Goal: Information Seeking & Learning: Get advice/opinions

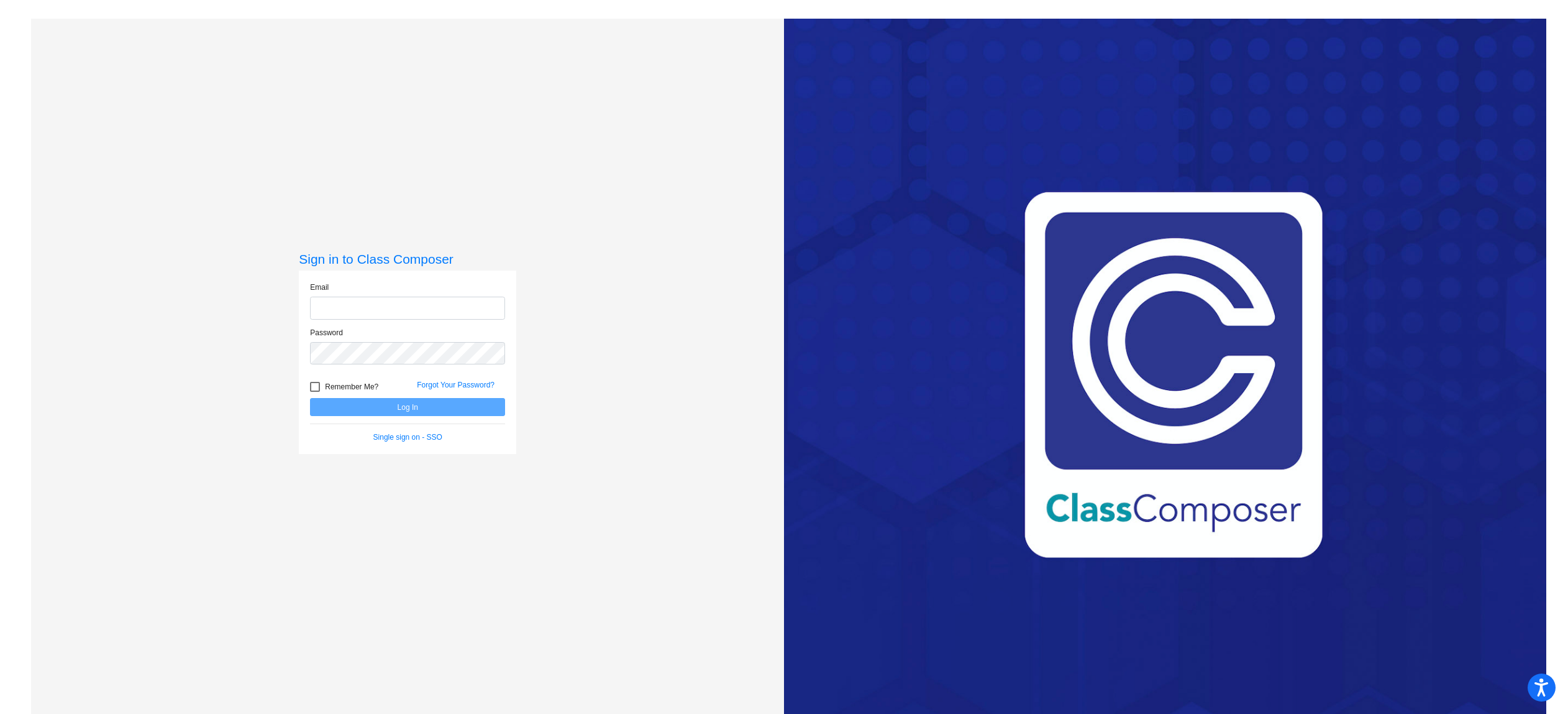
type input "magallonh@svusd.org"
click at [1098, 427] on div "Love Class Composer? Share it with a friend! If you're happy with Class Compose…" at bounding box center [1165, 375] width 763 height 714
click at [1111, 533] on div "Love Class Composer? Share it with a friend! If you're happy with Class Compose…" at bounding box center [1165, 375] width 763 height 714
click at [393, 258] on h3 "Sign in to Class Composer" at bounding box center [407, 259] width 218 height 16
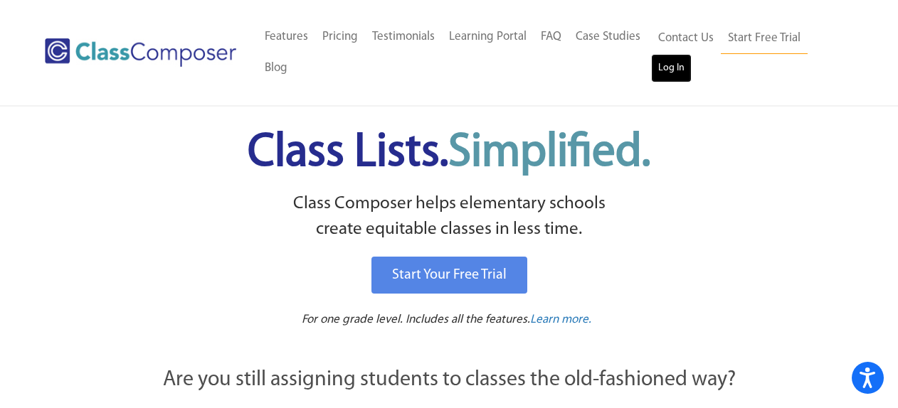
click at [679, 66] on link "Log In" at bounding box center [671, 68] width 41 height 28
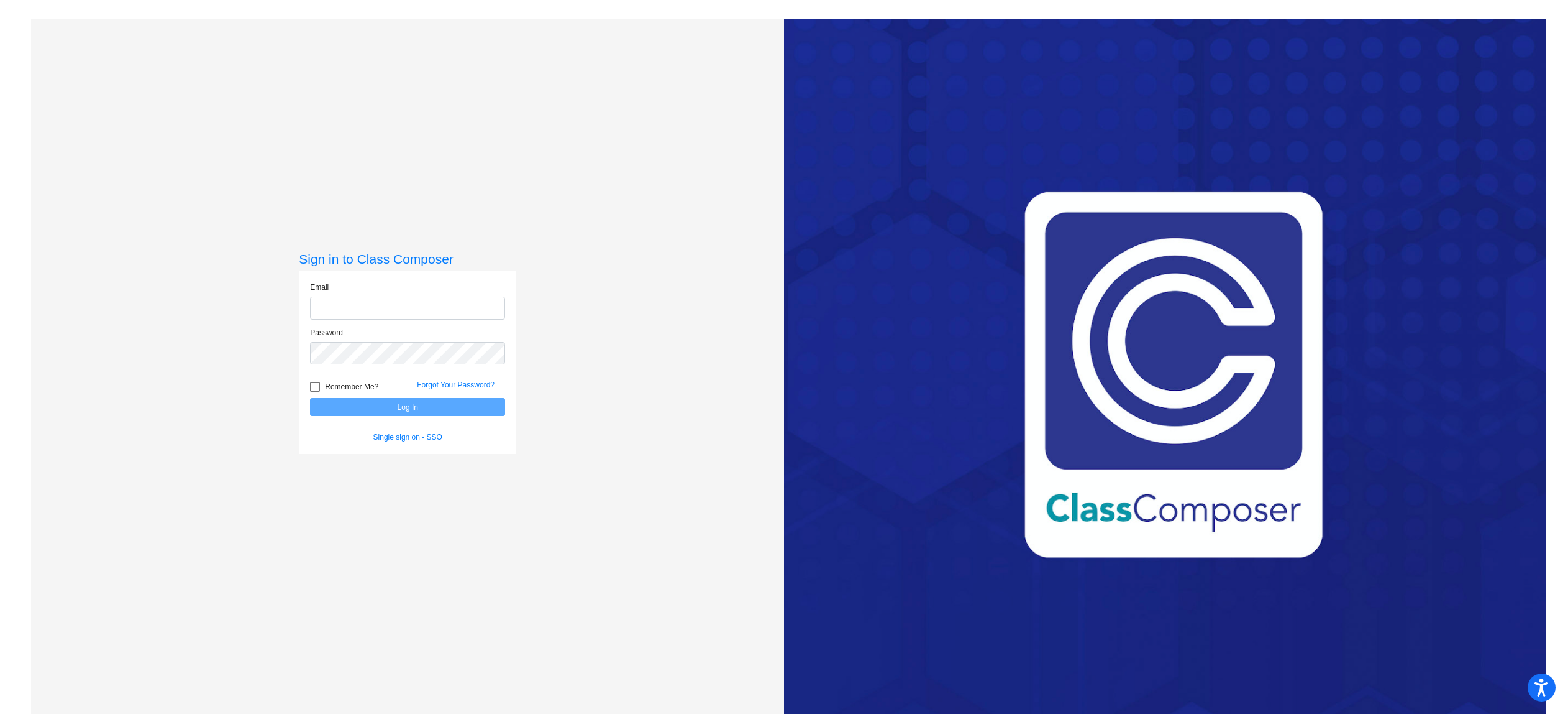
type input "magallonh@svusd.org"
click at [431, 408] on button "Log In" at bounding box center [407, 406] width 195 height 18
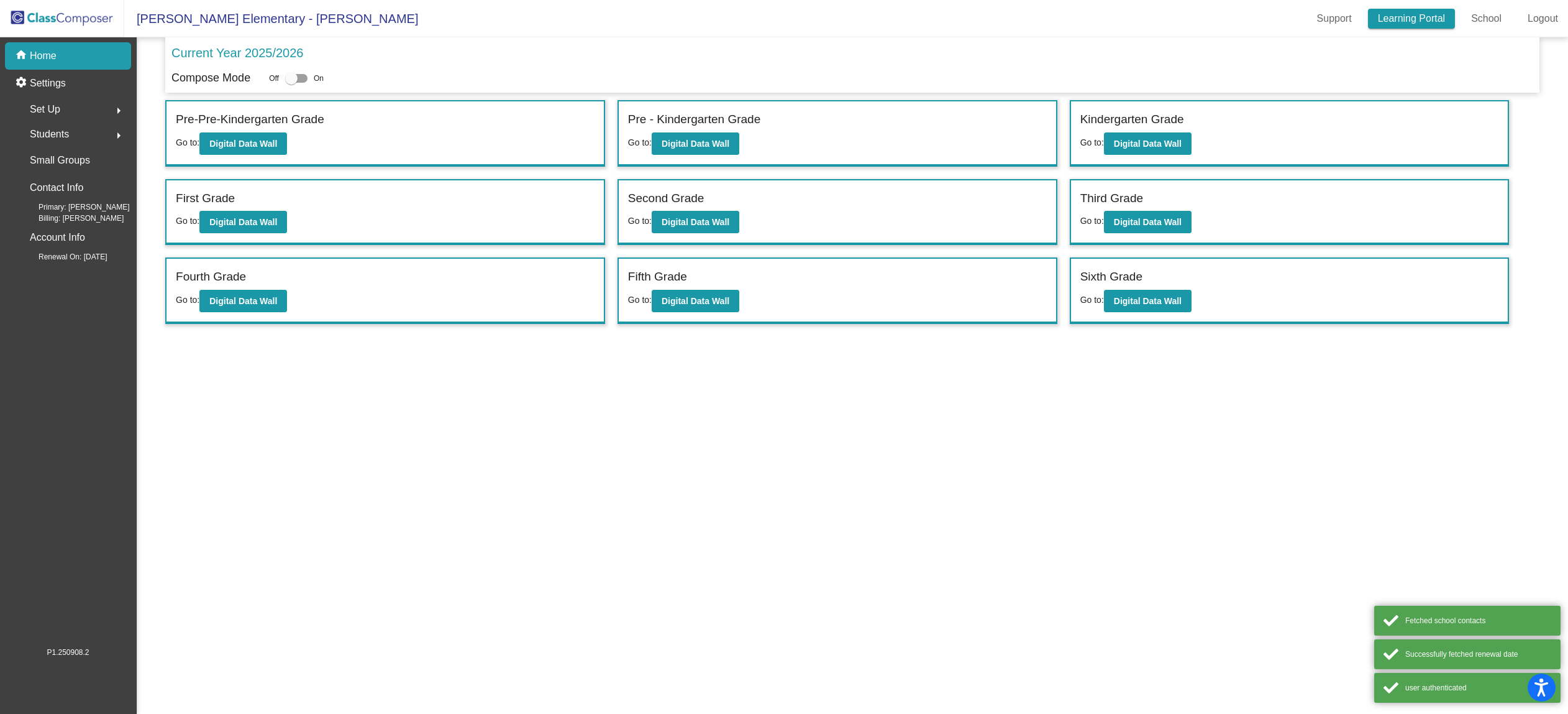
click at [1411, 16] on link "Learning Portal" at bounding box center [1412, 18] width 87 height 20
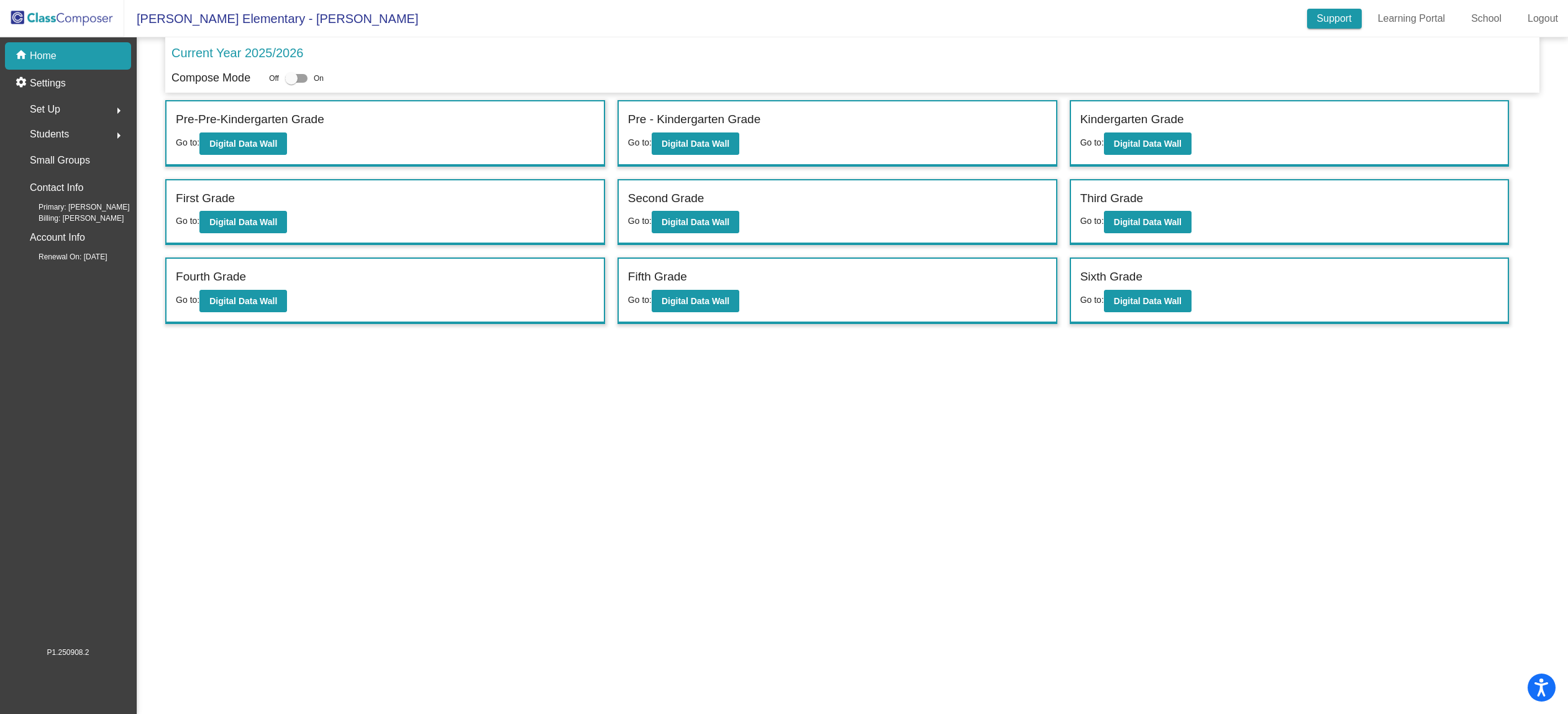
click at [1321, 28] on link "Support" at bounding box center [1335, 18] width 55 height 20
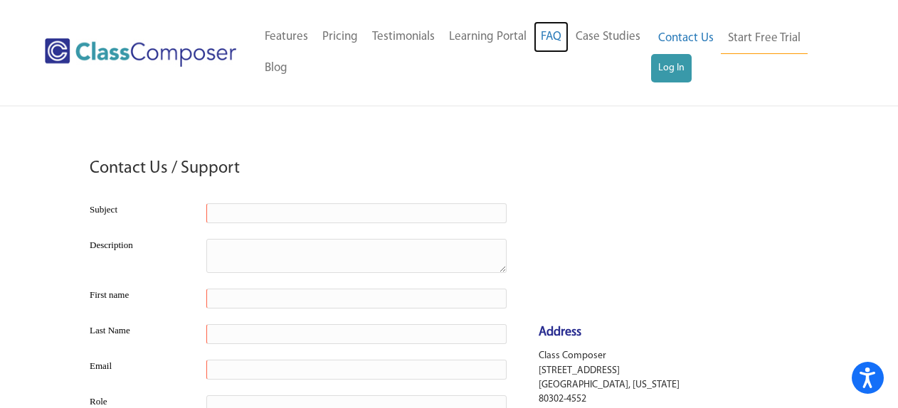
click at [553, 34] on link "FAQ" at bounding box center [550, 36] width 35 height 31
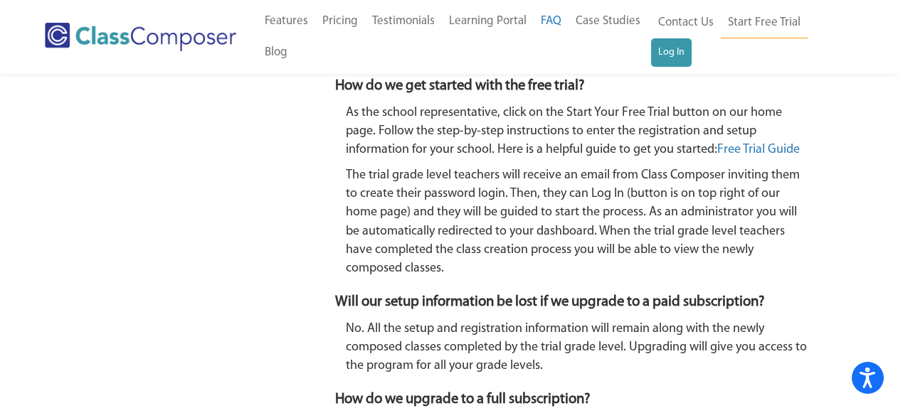
scroll to position [2462, 0]
